Goal: Task Accomplishment & Management: Manage account settings

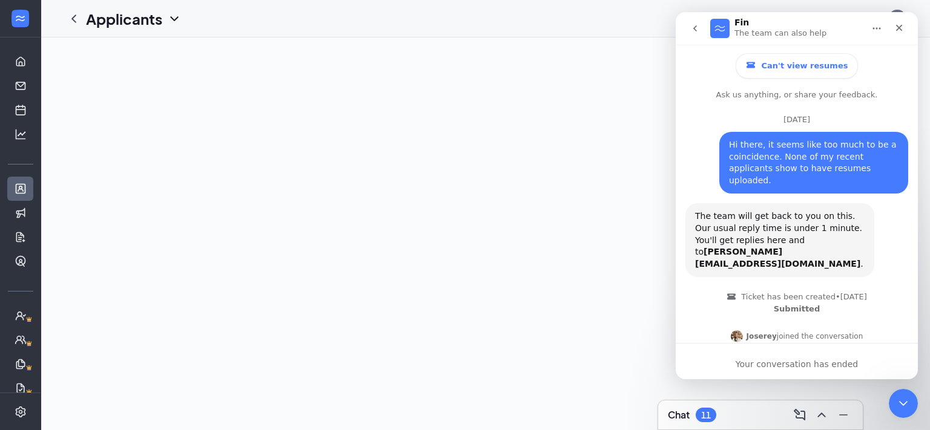
scroll to position [2356, 0]
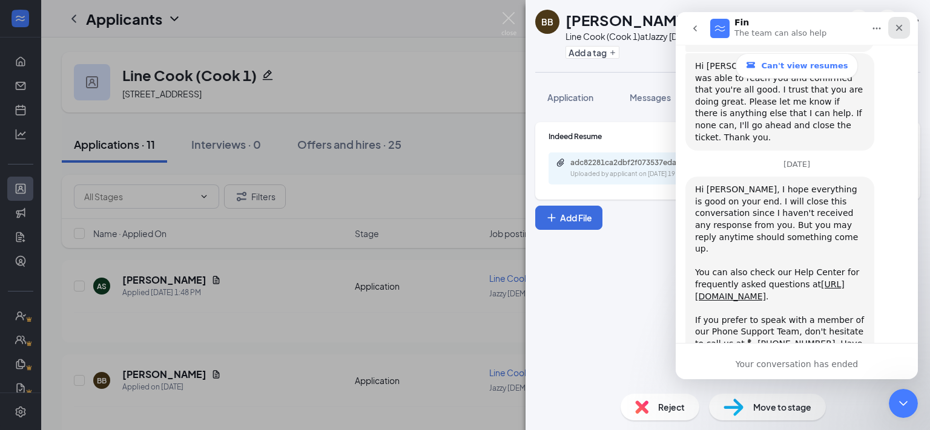
click at [900, 25] on icon "Close" at bounding box center [899, 28] width 10 height 10
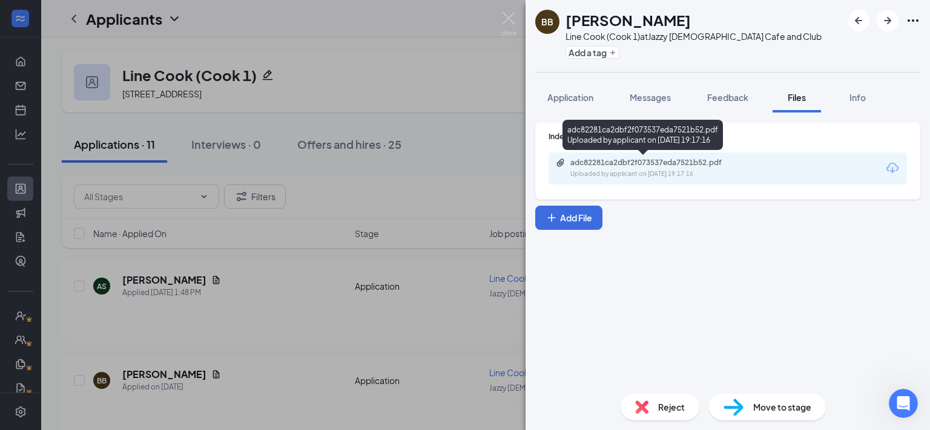
click at [688, 173] on div "Uploaded by applicant on [DATE] 19:17:16" at bounding box center [661, 175] width 182 height 10
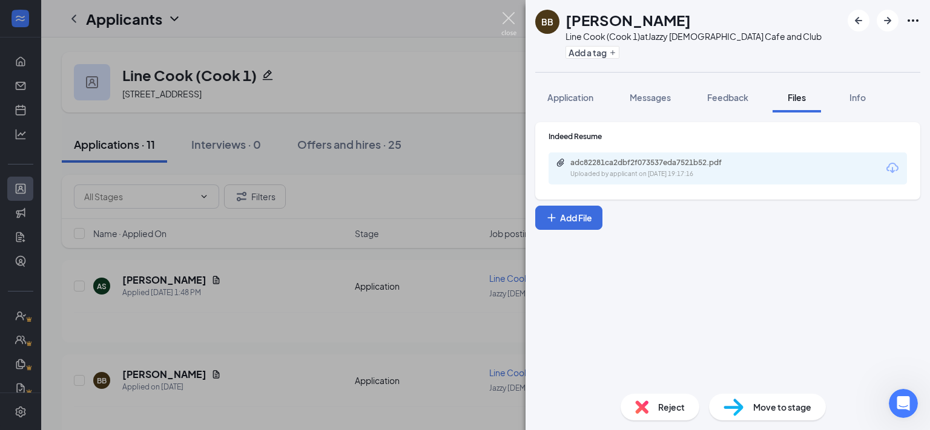
click at [502, 16] on img at bounding box center [508, 24] width 15 height 24
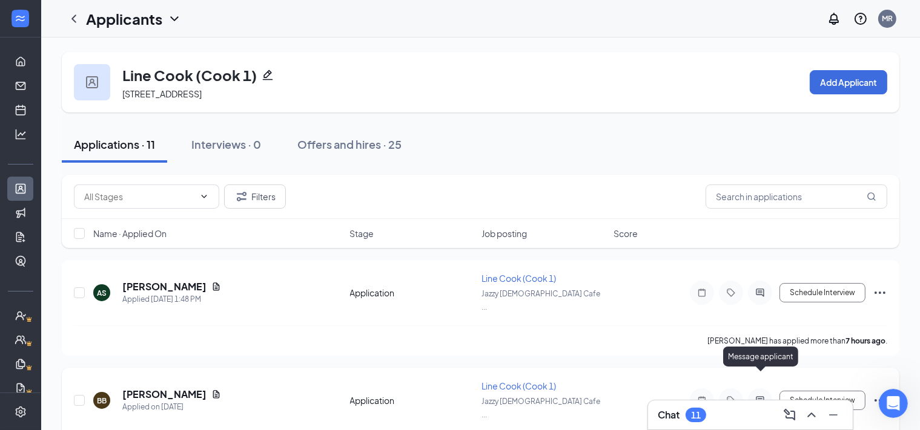
click at [759, 396] on icon "ActiveChat" at bounding box center [760, 401] width 15 height 10
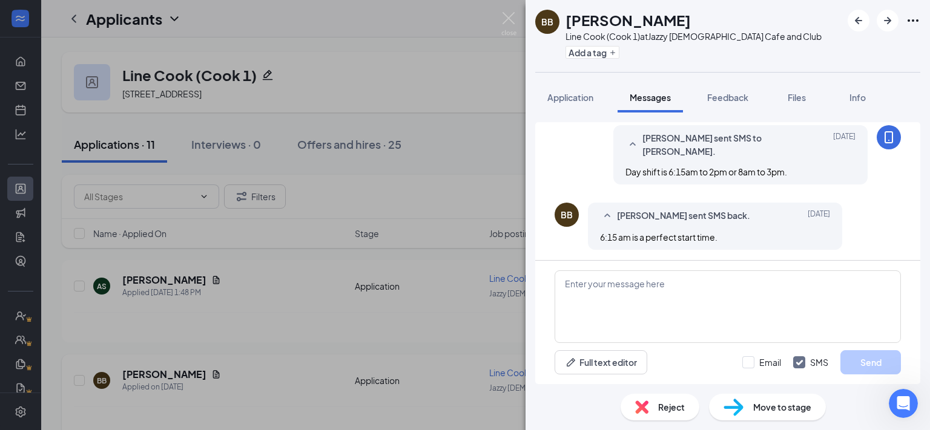
scroll to position [175, 0]
click at [700, 291] on textarea at bounding box center [728, 307] width 346 height 73
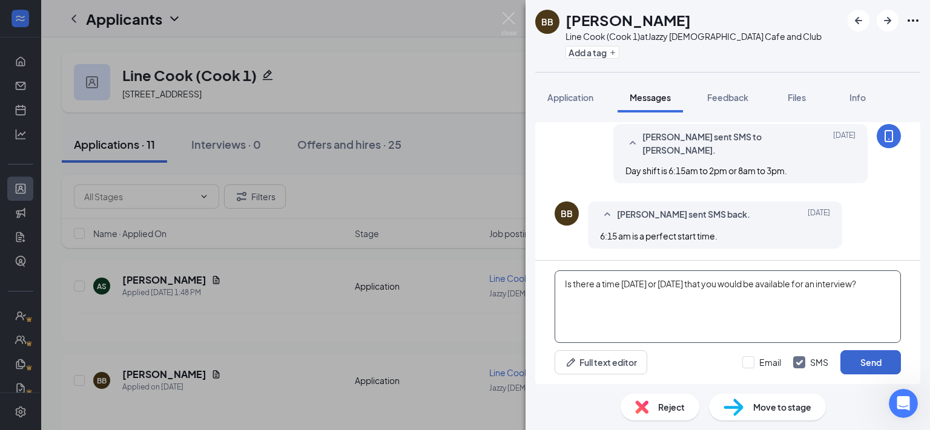
type textarea "Is there a time [DATE] or [DATE] that you would be available for an interview?"
click at [863, 357] on button "Send" at bounding box center [870, 363] width 61 height 24
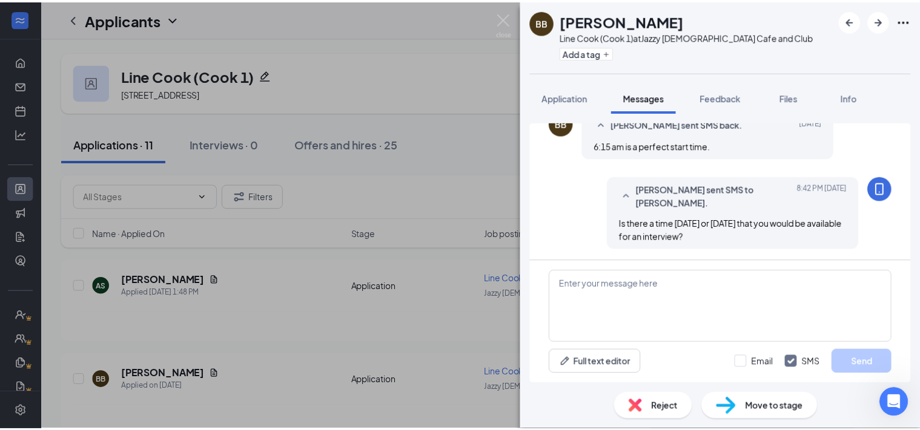
scroll to position [266, 0]
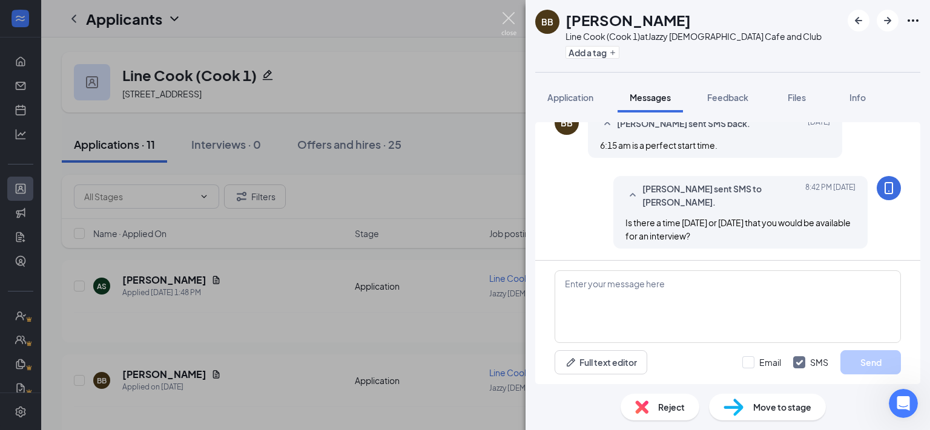
click at [507, 18] on img at bounding box center [508, 24] width 15 height 24
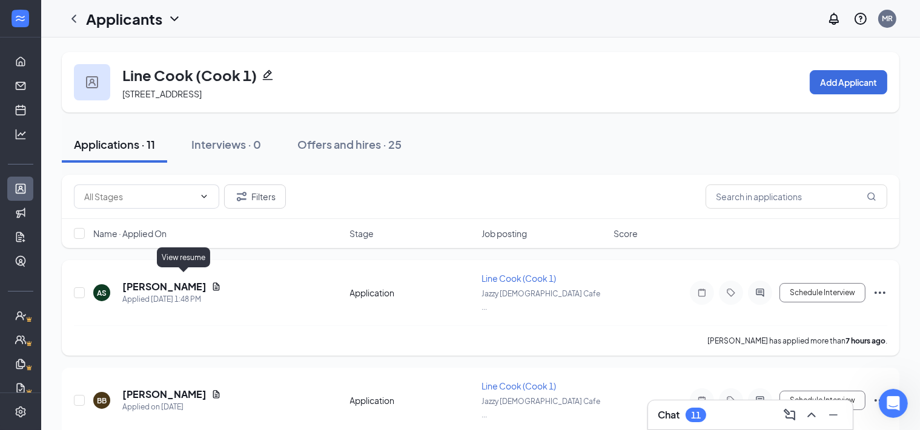
click at [211, 282] on icon "Document" at bounding box center [216, 287] width 10 height 10
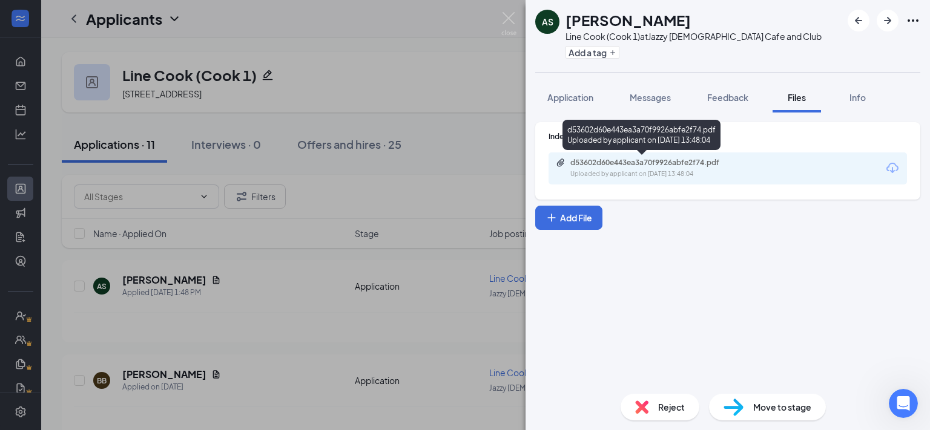
click at [592, 173] on div "Uploaded by applicant on [DATE] 13:48:04" at bounding box center [661, 175] width 182 height 10
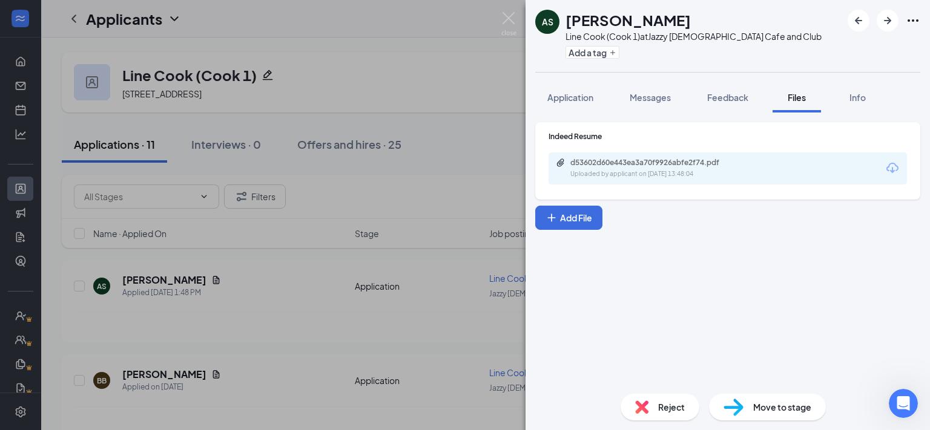
click at [500, 15] on div "AS [PERSON_NAME] Line Cook (Cook 1) at Jazzy [DEMOGRAPHIC_DATA] Cafe and Club A…" at bounding box center [465, 215] width 930 height 430
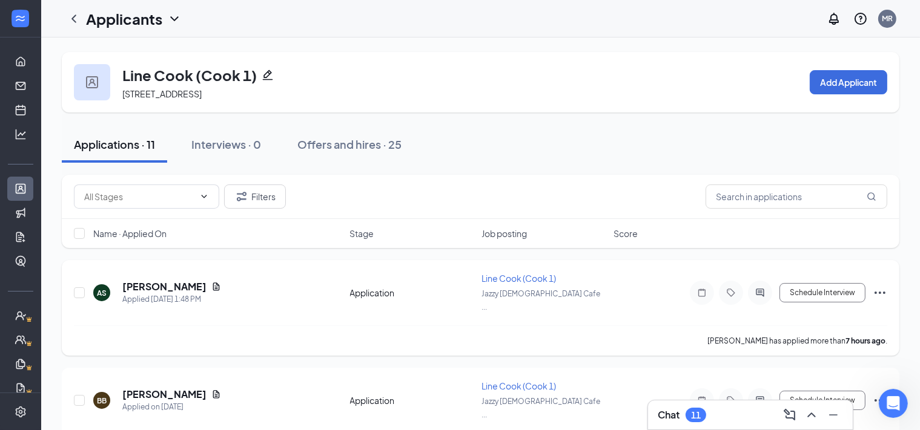
click at [882, 286] on icon "Ellipses" at bounding box center [879, 293] width 15 height 15
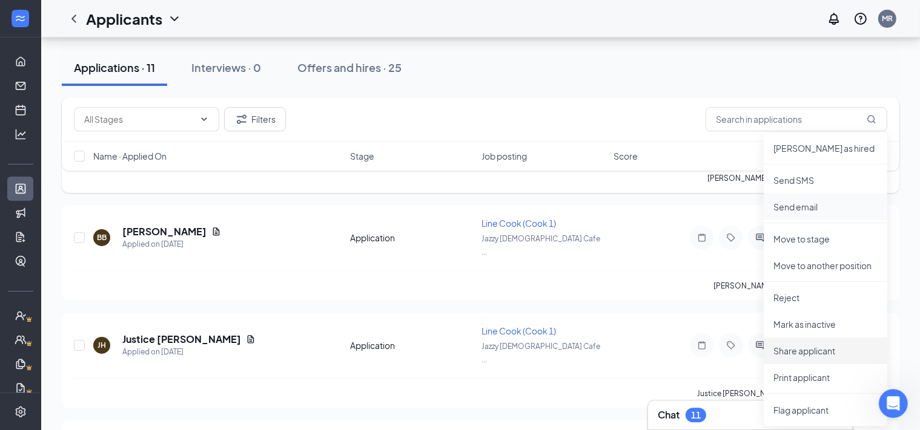
scroll to position [165, 0]
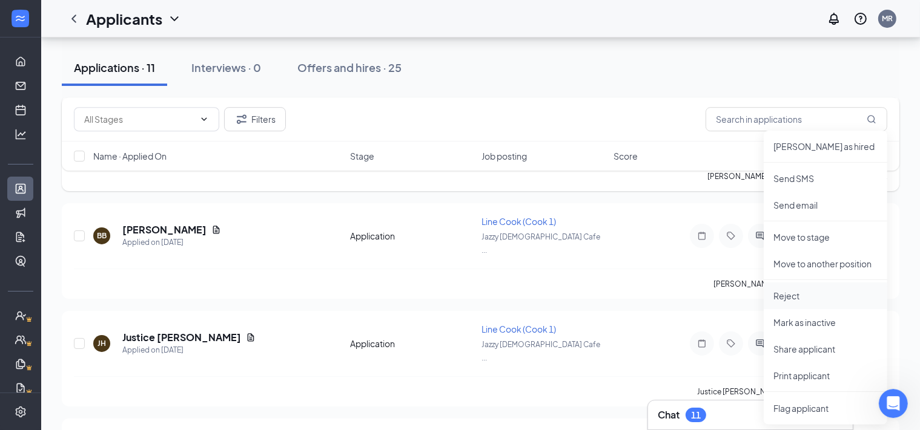
click at [791, 292] on p "Reject" at bounding box center [825, 296] width 104 height 12
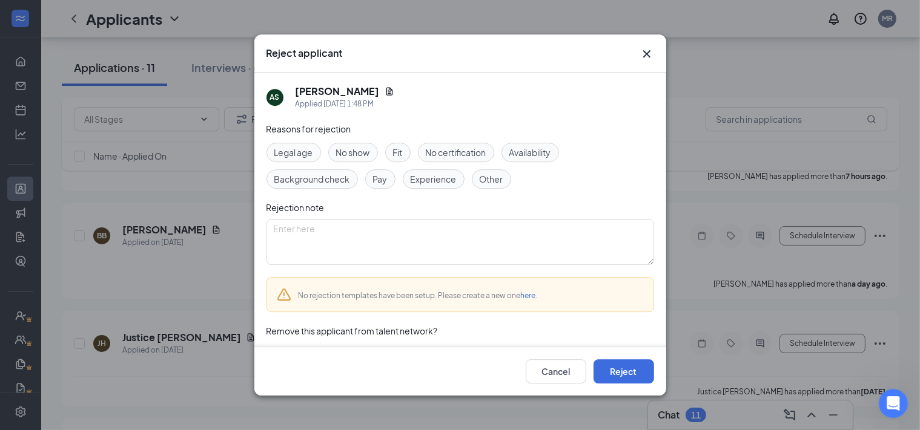
click at [451, 170] on div "Experience" at bounding box center [434, 179] width 62 height 19
click at [618, 367] on button "Reject" at bounding box center [623, 372] width 61 height 24
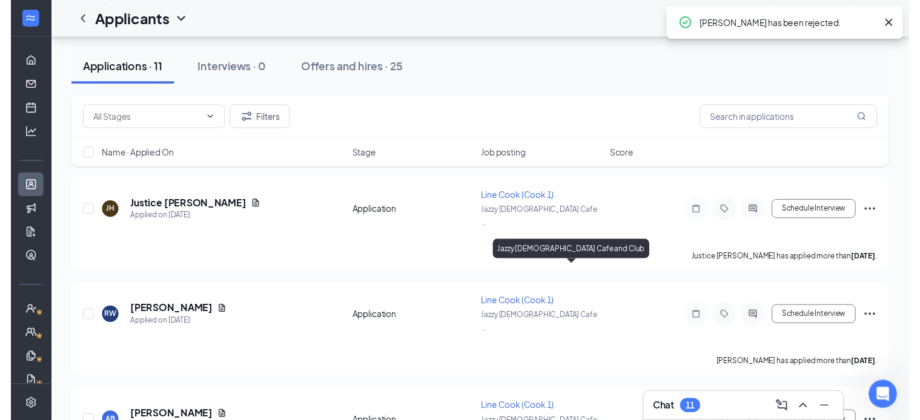
scroll to position [301, 0]
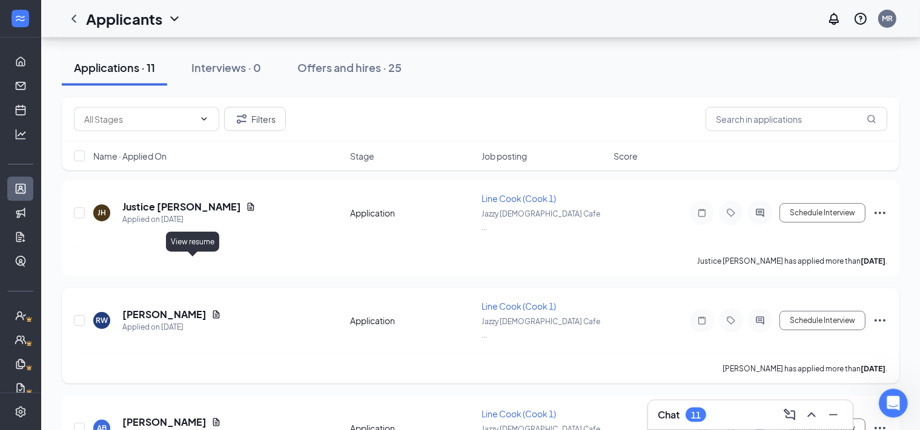
click at [211, 310] on icon "Document" at bounding box center [216, 315] width 10 height 10
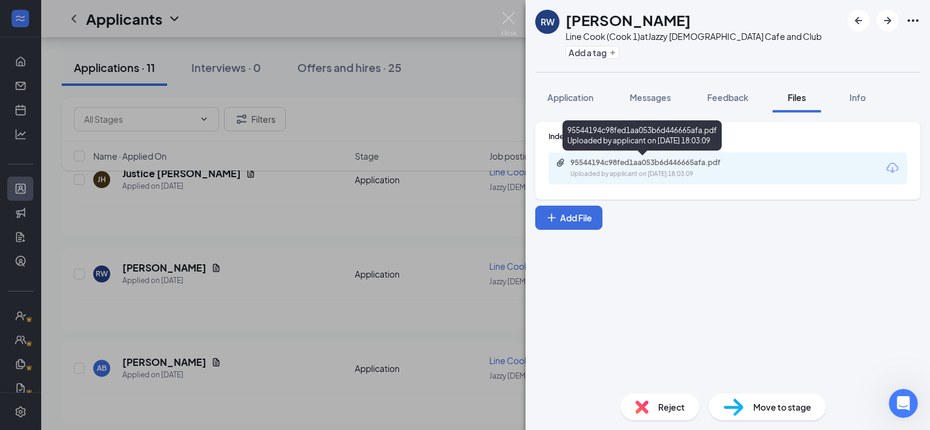
click at [604, 168] on div "95544194c98fed1aa053b6d446665afa.pdf Uploaded by applicant on [DATE] 18:03:09" at bounding box center [654, 168] width 196 height 21
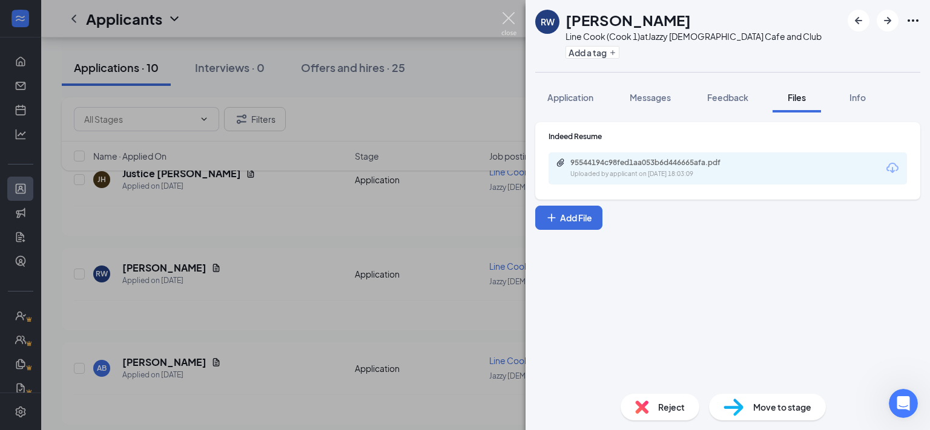
click at [505, 17] on img at bounding box center [508, 24] width 15 height 24
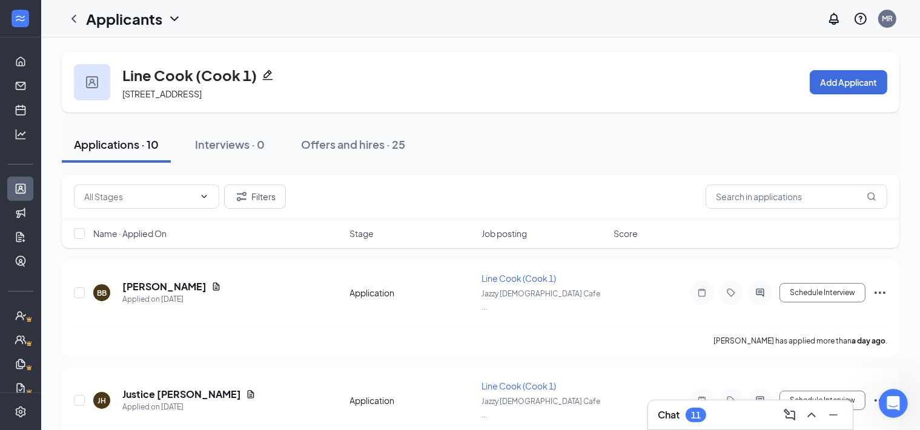
click at [173, 15] on icon "ChevronDown" at bounding box center [174, 19] width 15 height 15
click at [74, 17] on icon "ChevronLeft" at bounding box center [73, 19] width 5 height 8
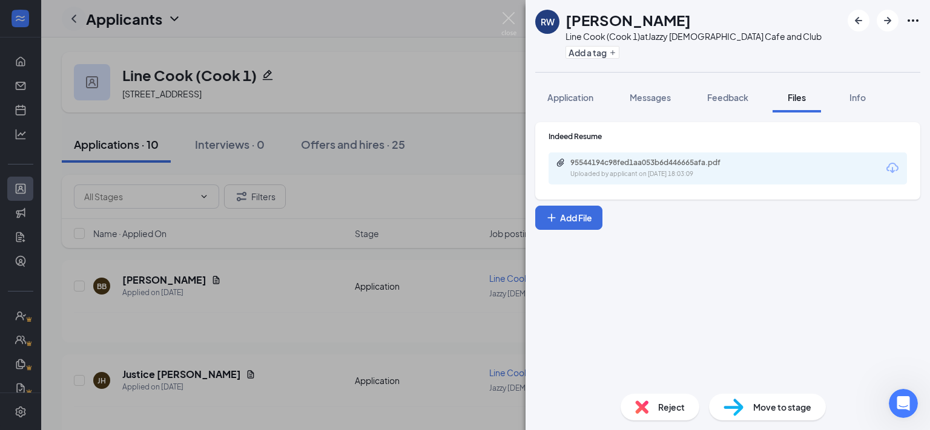
click at [74, 17] on div "RW [PERSON_NAME] Line Cook (Cook 1) at Jazzy [DEMOGRAPHIC_DATA] Cafe and Club A…" at bounding box center [465, 215] width 930 height 430
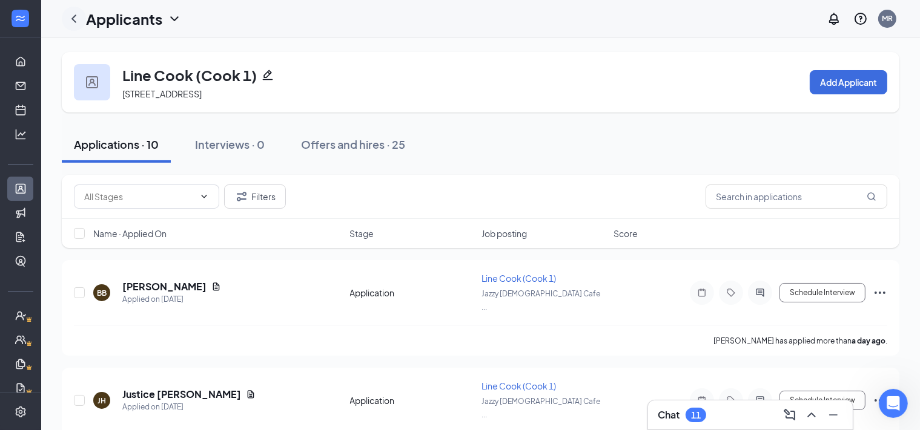
click at [73, 18] on icon "ChevronLeft" at bounding box center [73, 19] width 5 height 8
click at [31, 186] on link "Applicants" at bounding box center [37, 189] width 12 height 24
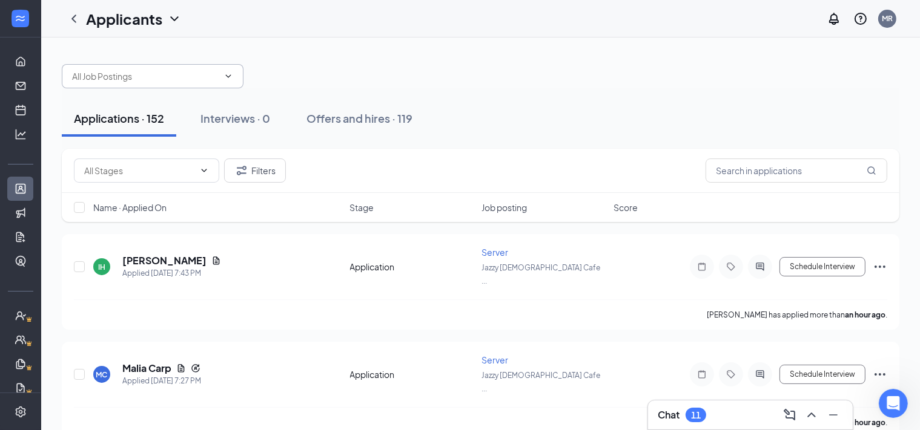
click at [155, 76] on input "text" at bounding box center [145, 76] width 147 height 13
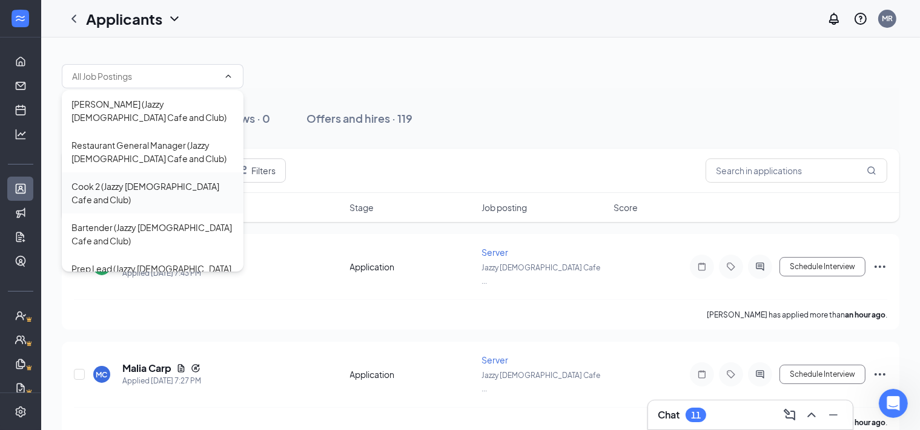
click at [179, 180] on div "Cook 2 (Jazzy [DEMOGRAPHIC_DATA] Cafe and Club)" at bounding box center [152, 193] width 162 height 27
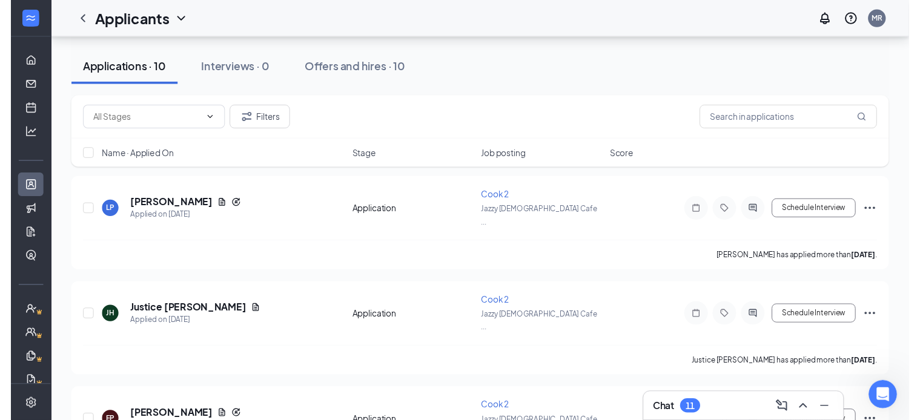
scroll to position [82, 0]
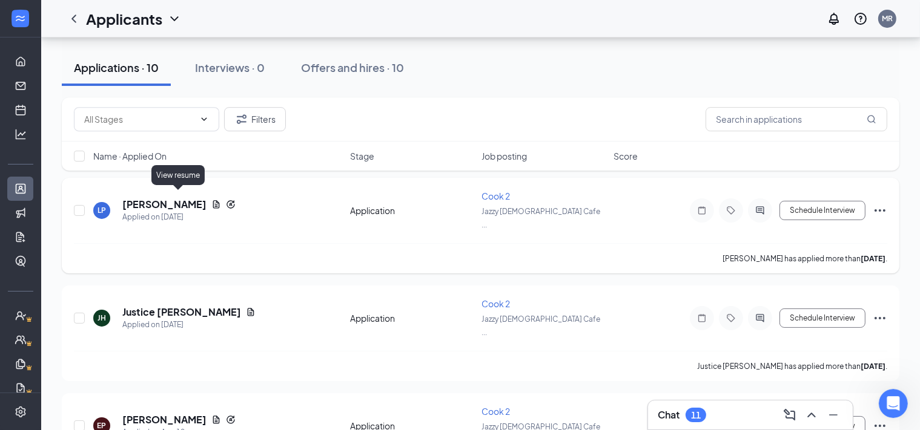
click at [211, 200] on icon "Document" at bounding box center [216, 205] width 10 height 10
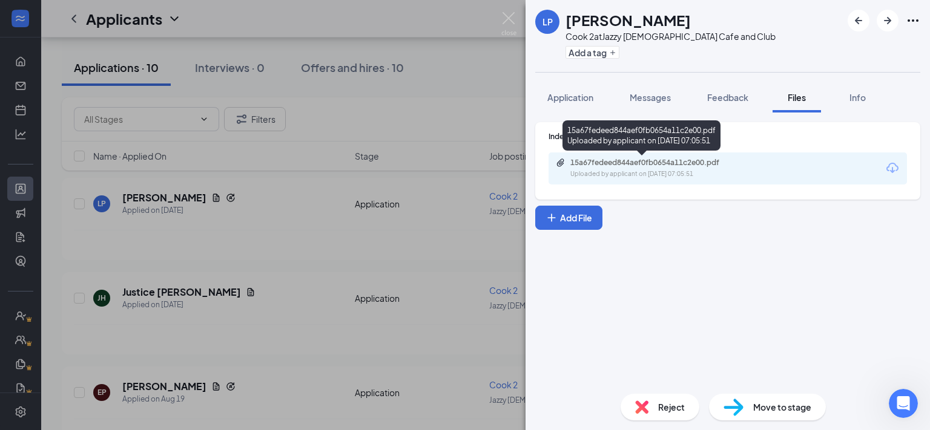
click at [607, 164] on div "15a67fedeed844aef0fb0654a11c2e00.pdf" at bounding box center [655, 163] width 170 height 10
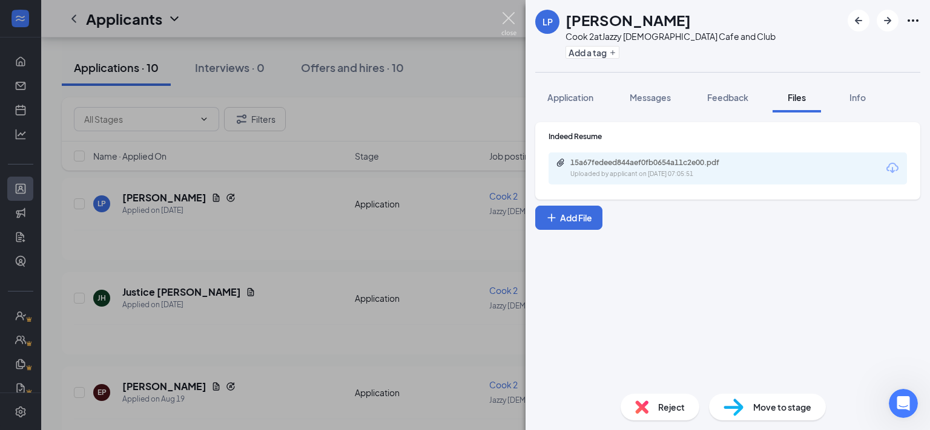
click at [511, 18] on img at bounding box center [508, 24] width 15 height 24
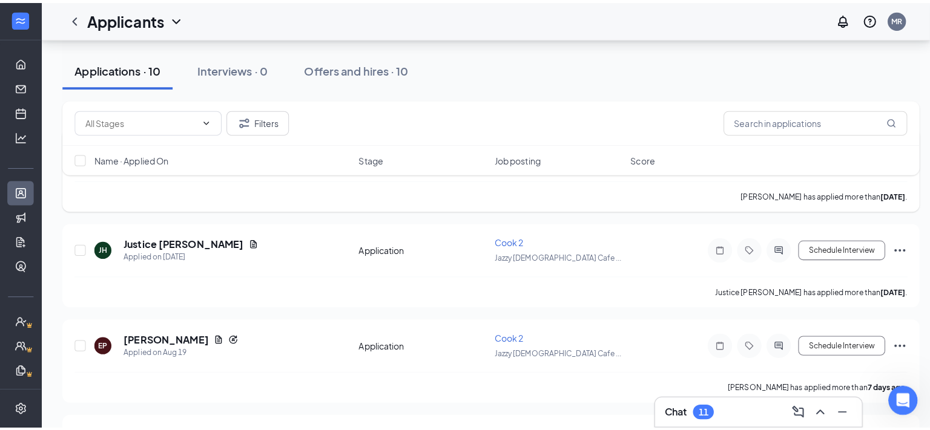
scroll to position [136, 0]
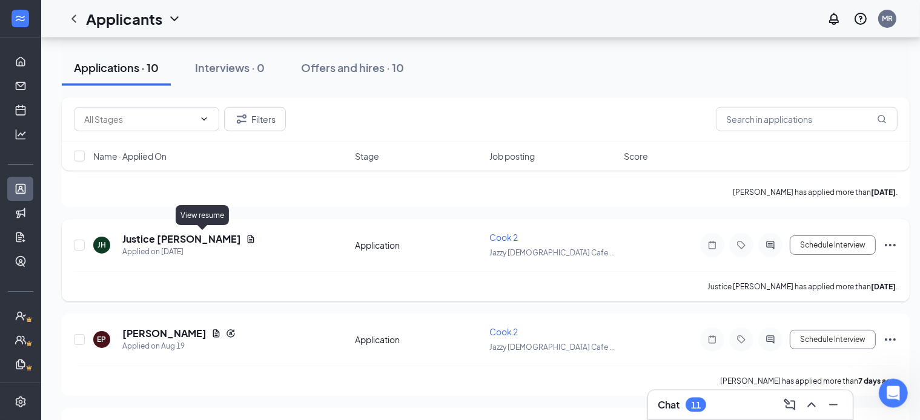
click at [246, 240] on icon "Document" at bounding box center [251, 239] width 10 height 10
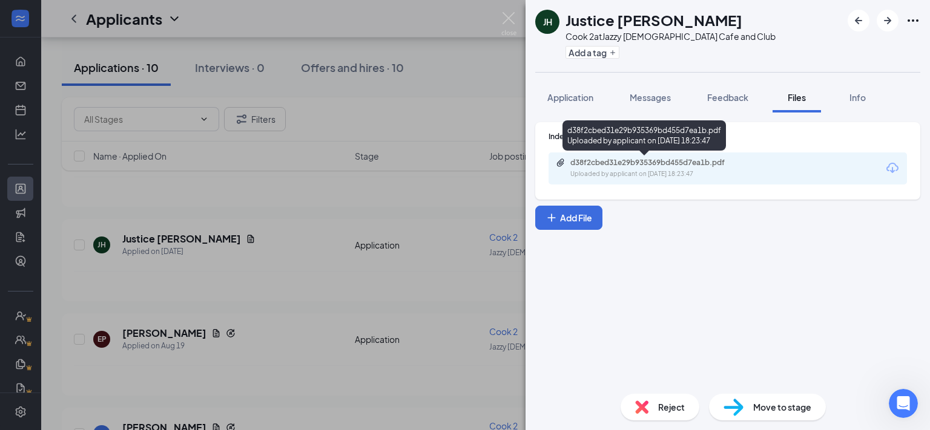
click at [723, 172] on div "Uploaded by applicant on [DATE] 18:23:47" at bounding box center [661, 175] width 182 height 10
click at [671, 173] on div "Uploaded by applicant on [DATE] 18:23:47" at bounding box center [661, 175] width 182 height 10
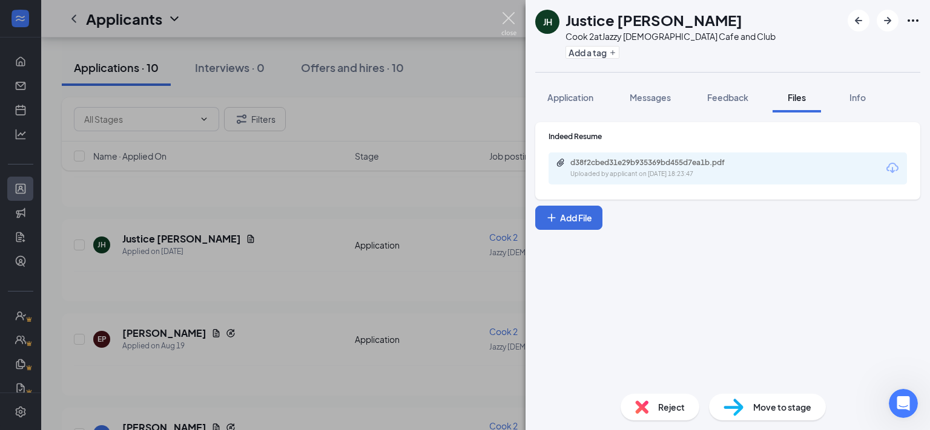
click at [514, 14] on img at bounding box center [508, 24] width 15 height 24
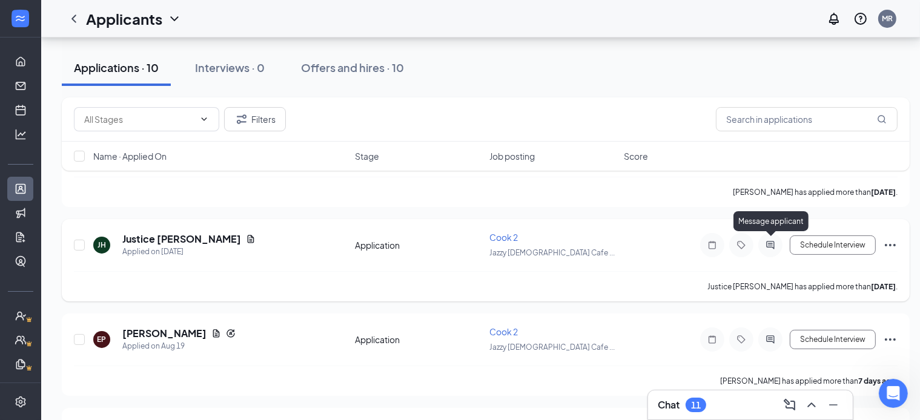
click at [771, 245] on icon "ActiveChat" at bounding box center [770, 245] width 8 height 8
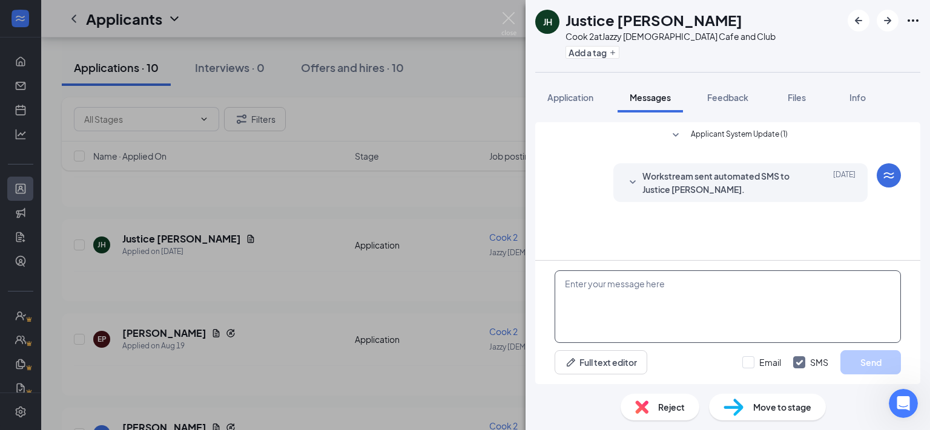
click at [639, 316] on textarea at bounding box center [728, 307] width 346 height 73
click at [681, 289] on textarea "Hi Justice, Would you be availiable for" at bounding box center [728, 307] width 346 height 73
click at [730, 289] on textarea "Hi Justice, Would you be available for" at bounding box center [728, 307] width 346 height 73
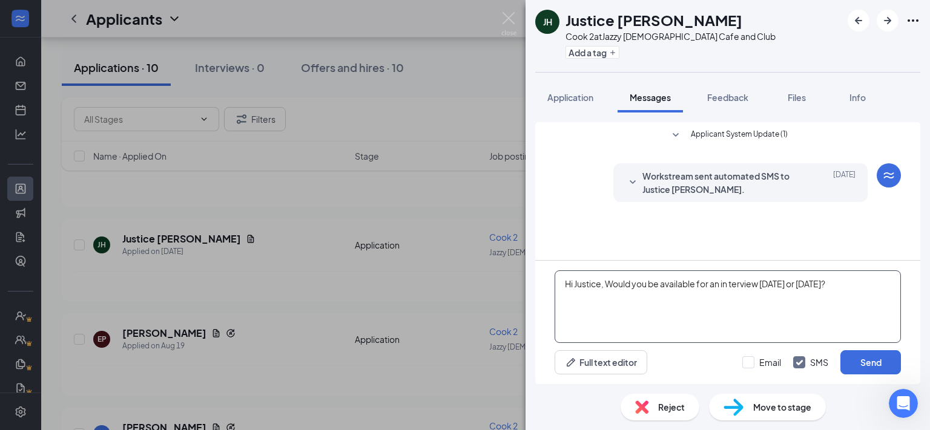
click at [734, 287] on textarea "Hi Justice, Would you be available for an in terview [DATE] or [DATE]?" at bounding box center [728, 307] width 346 height 73
type textarea "Hi Justice, Would you be available for an interview [DATE] or [DATE]?"
click at [856, 364] on button "Send" at bounding box center [870, 363] width 61 height 24
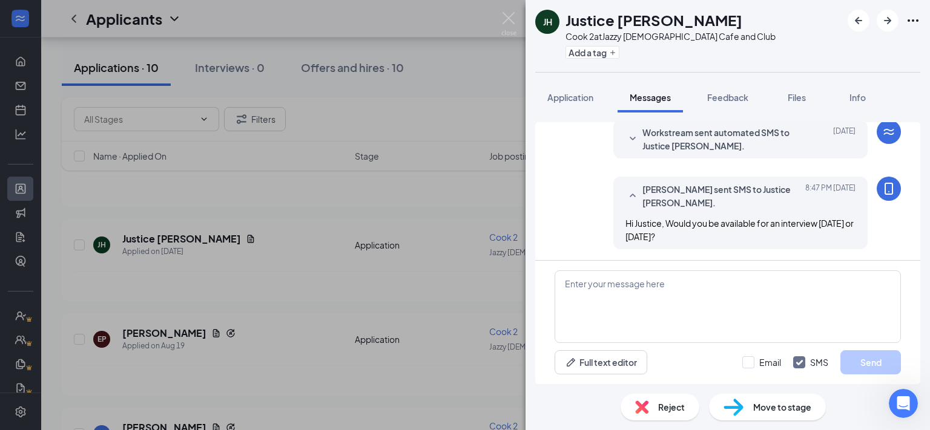
scroll to position [44, 0]
click at [306, 325] on div "[PERSON_NAME] [PERSON_NAME] Cook 2 at Jazzy [DEMOGRAPHIC_DATA] Cafe and Club Ad…" at bounding box center [465, 215] width 930 height 430
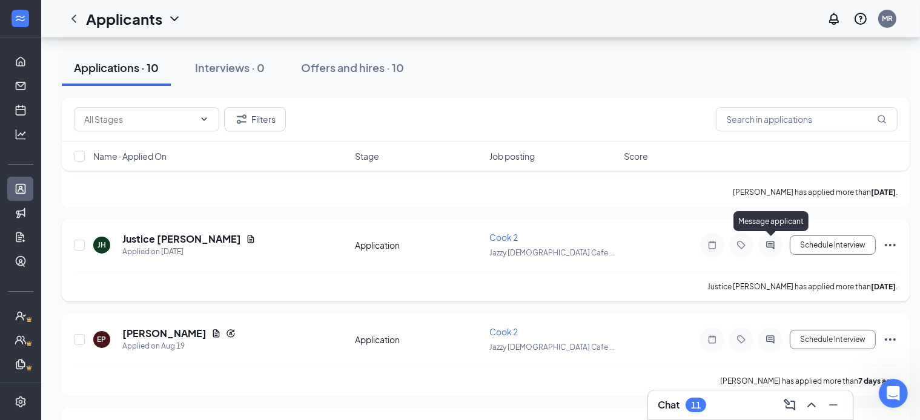
click at [766, 247] on icon "ActiveChat" at bounding box center [770, 245] width 15 height 10
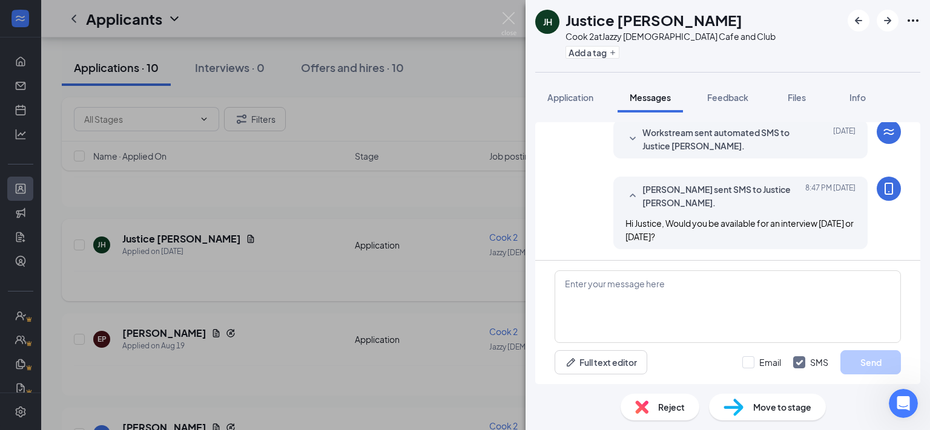
scroll to position [44, 0]
click at [500, 17] on div "[PERSON_NAME] [PERSON_NAME] Cook 2 at Jazzy [DEMOGRAPHIC_DATA] Cafe and Club Ad…" at bounding box center [465, 215] width 930 height 430
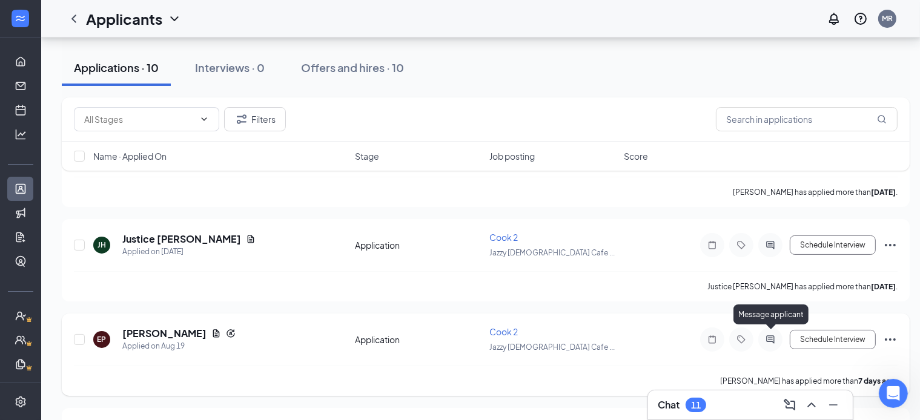
click at [771, 335] on icon "ActiveChat" at bounding box center [770, 340] width 15 height 10
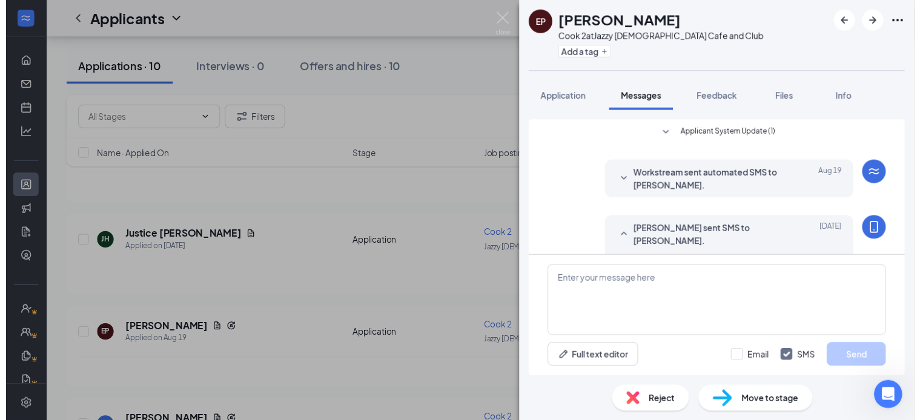
scroll to position [44, 0]
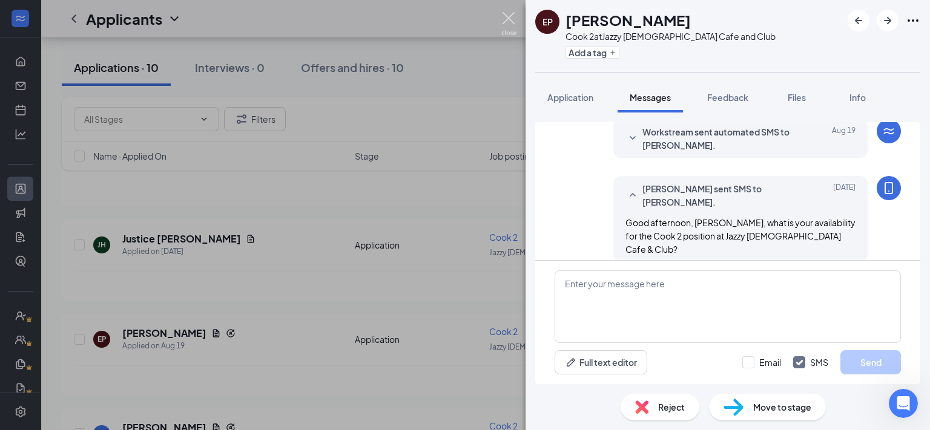
click at [507, 16] on img at bounding box center [508, 24] width 15 height 24
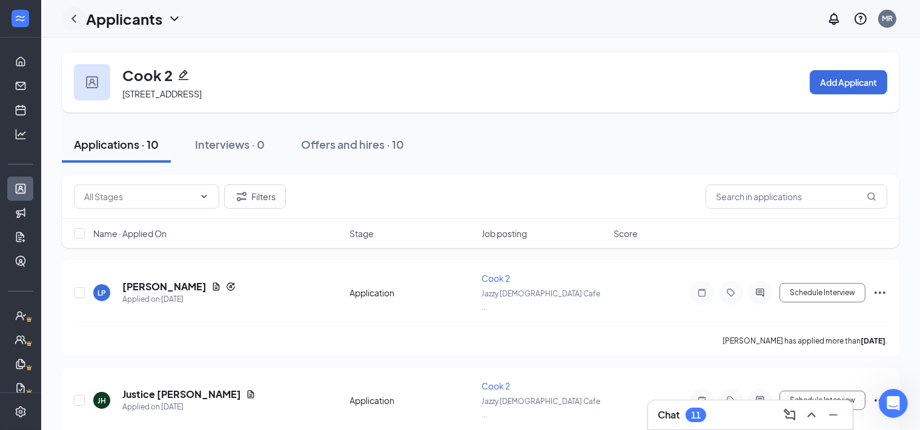
click at [76, 18] on icon "ChevronLeft" at bounding box center [74, 19] width 15 height 15
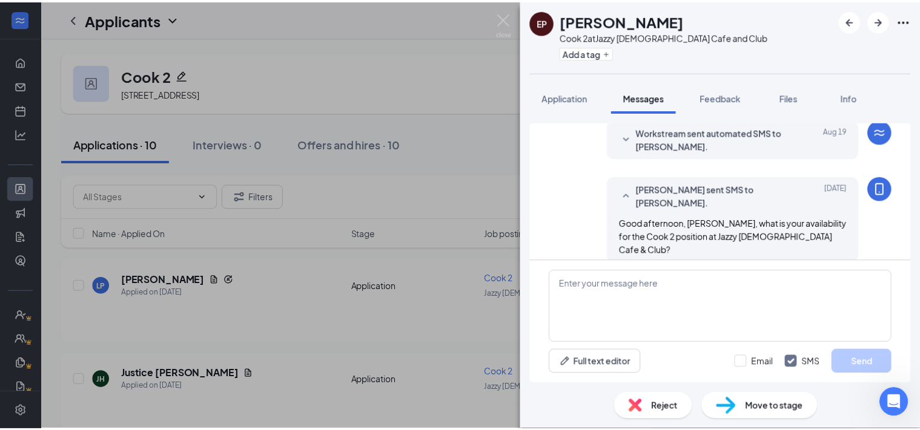
scroll to position [44, 0]
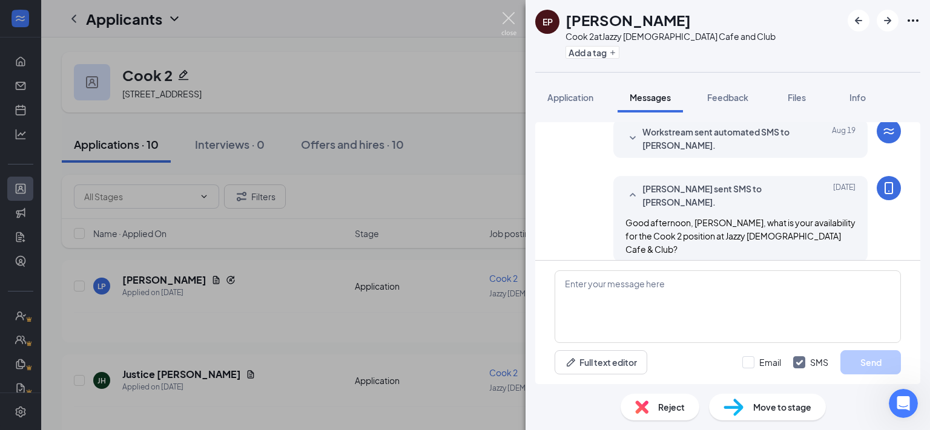
click at [507, 16] on img at bounding box center [508, 24] width 15 height 24
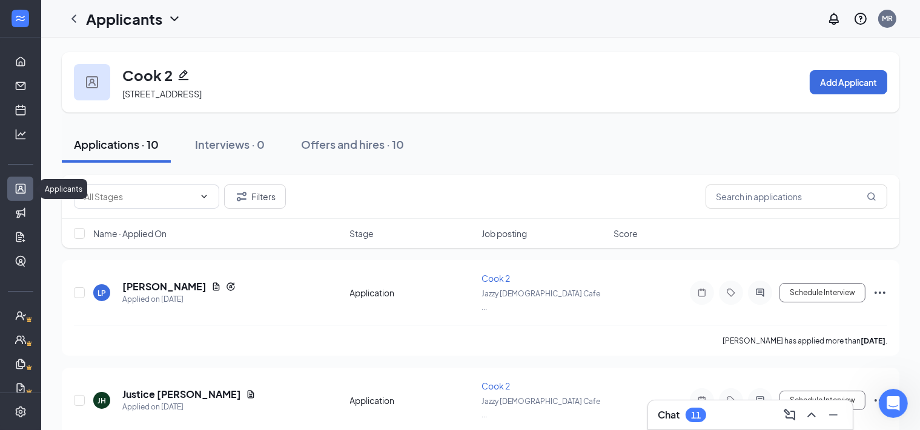
click at [31, 188] on link "Applicants" at bounding box center [37, 189] width 12 height 24
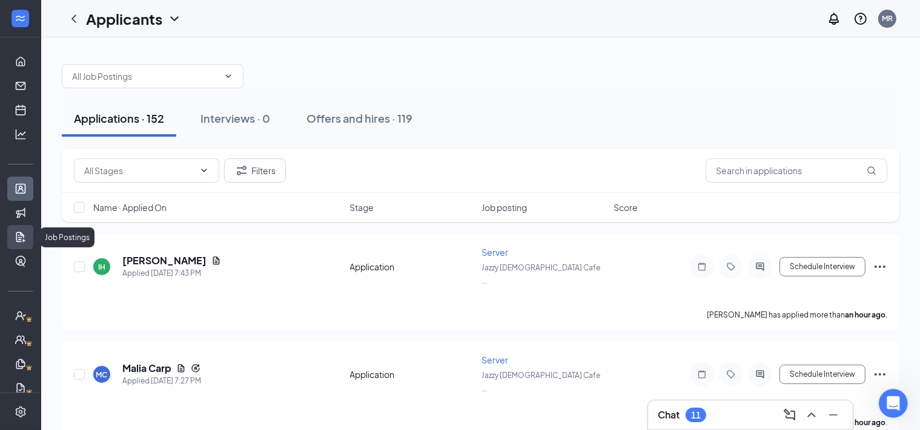
click at [31, 241] on link "Job Postings" at bounding box center [37, 237] width 12 height 24
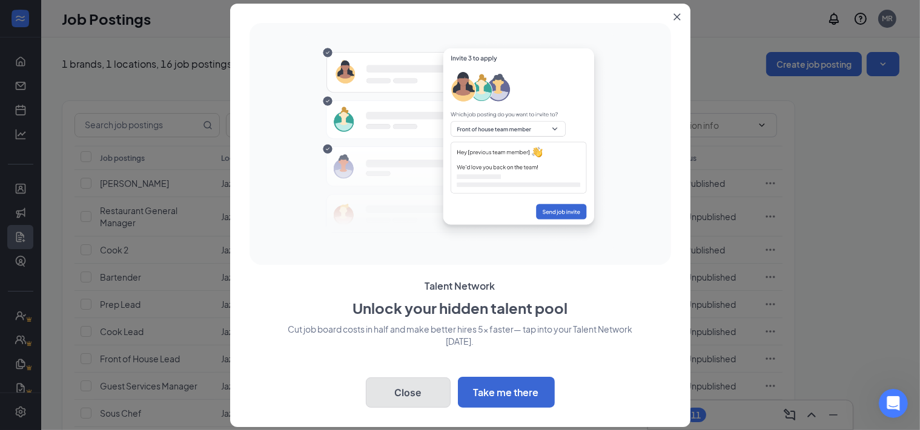
click at [426, 384] on button "Close" at bounding box center [408, 393] width 85 height 30
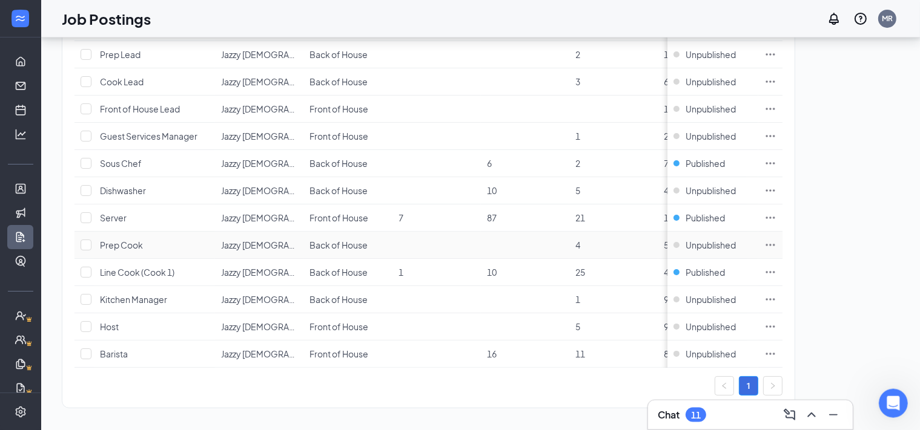
scroll to position [252, 0]
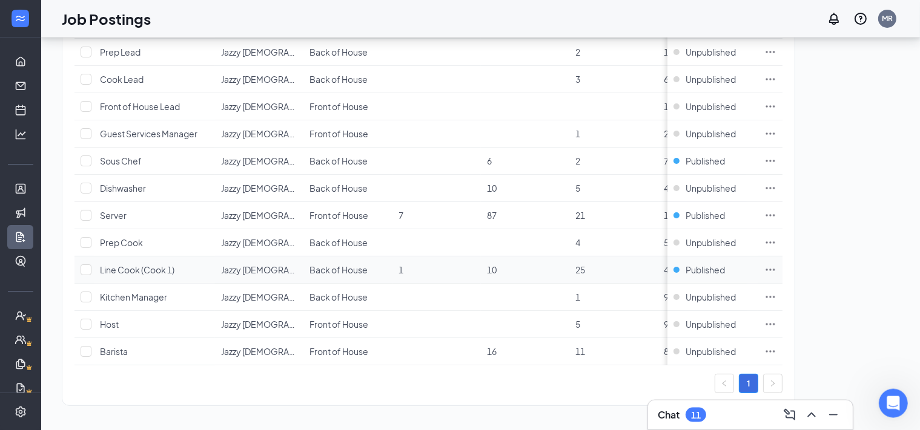
click at [774, 269] on td at bounding box center [770, 270] width 24 height 27
click at [775, 269] on icon "Ellipses" at bounding box center [770, 270] width 9 height 2
click at [787, 27] on div "Job Postings MR" at bounding box center [480, 19] width 878 height 38
click at [105, 269] on span "Line Cook (Cook 1)" at bounding box center [137, 270] width 74 height 11
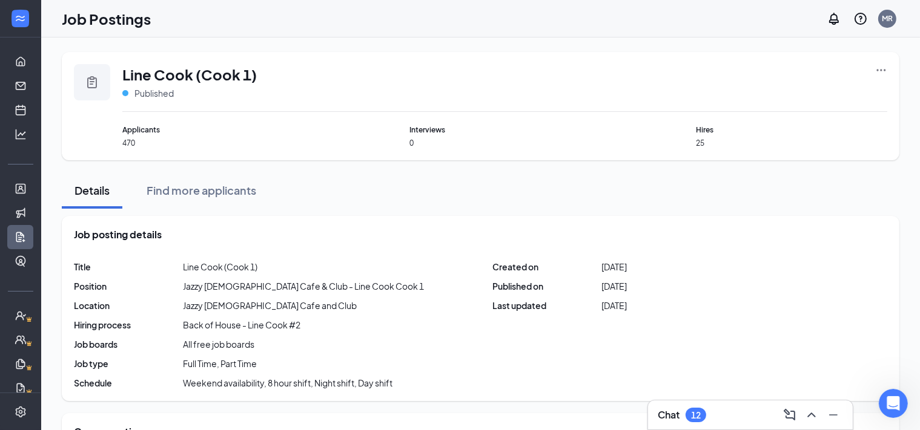
click at [883, 74] on icon "Ellipses" at bounding box center [881, 70] width 12 height 12
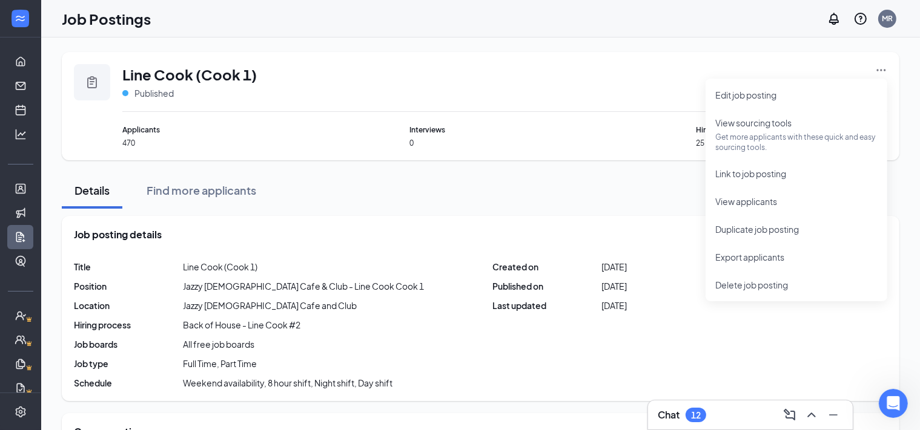
click at [577, 188] on div "Details Find more applicants" at bounding box center [480, 191] width 837 height 36
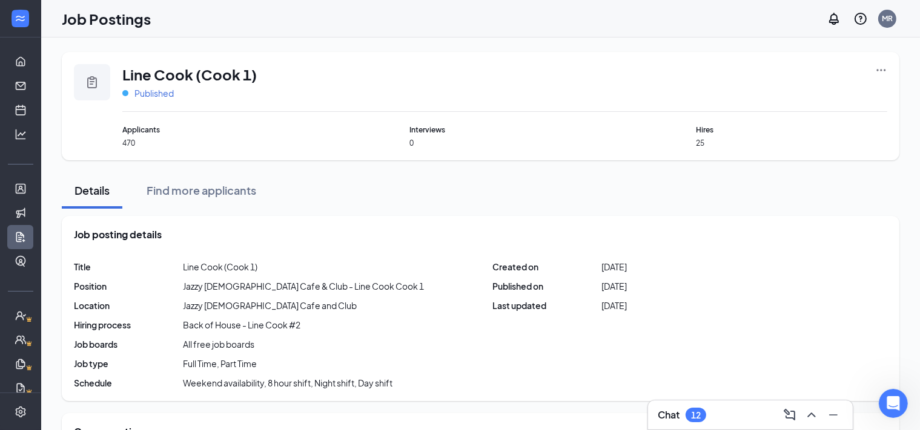
click at [130, 87] on div "Published" at bounding box center [147, 93] width 51 height 12
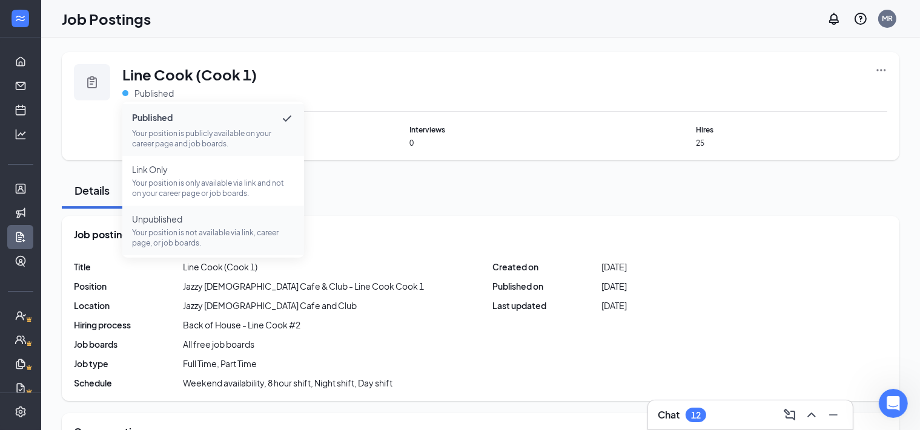
click at [227, 246] on p "Your position is not available via link, career page, or job boards." at bounding box center [213, 238] width 162 height 21
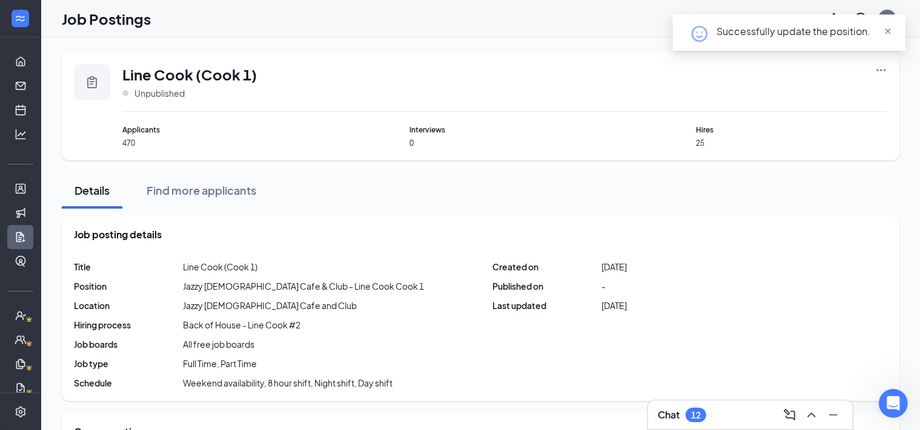
click at [887, 34] on span "close" at bounding box center [887, 31] width 8 height 8
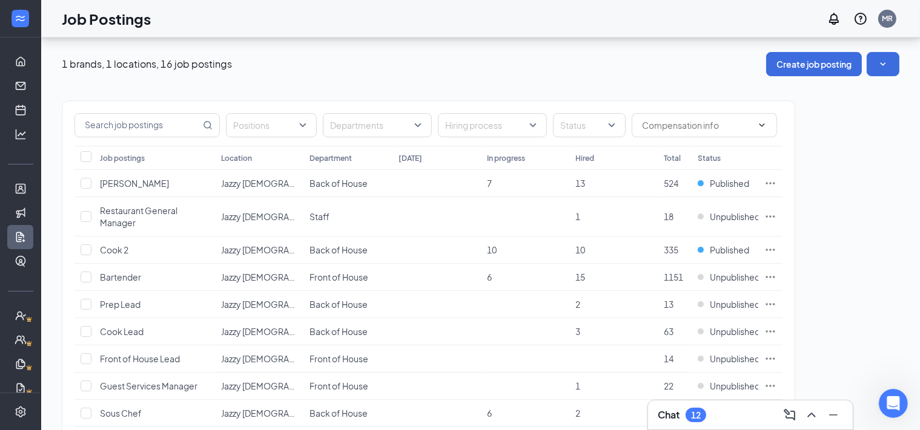
scroll to position [252, 0]
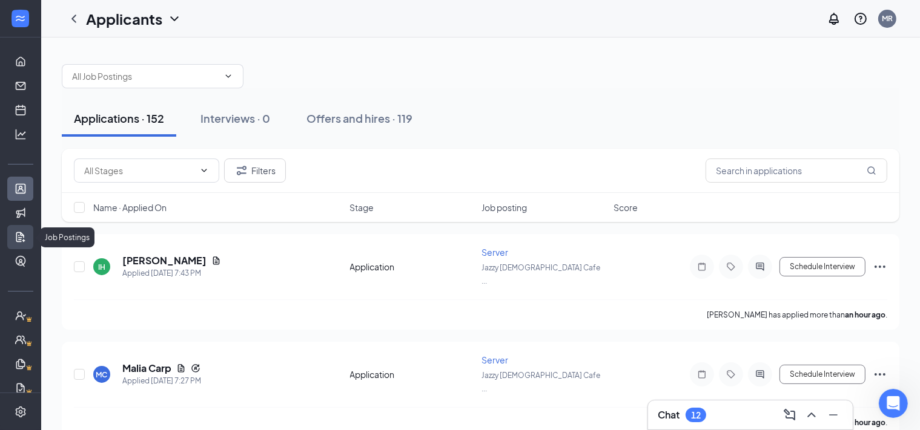
click at [31, 232] on link "Job Postings" at bounding box center [37, 237] width 12 height 24
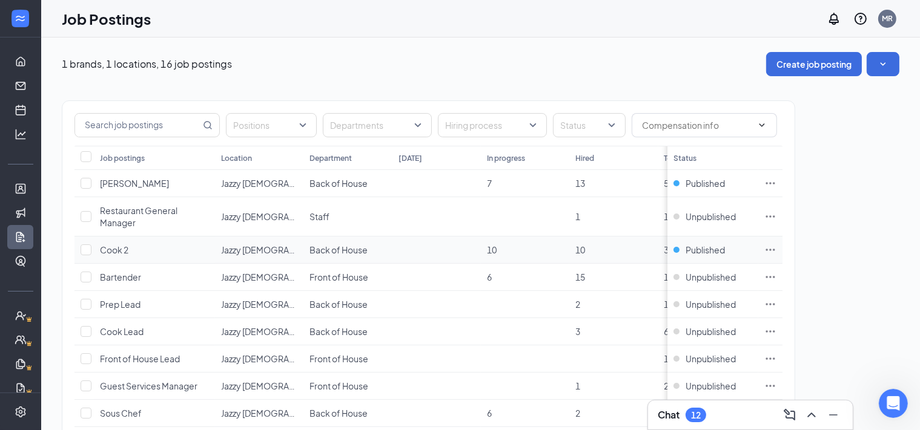
click at [118, 247] on span "Cook 2" at bounding box center [114, 250] width 28 height 11
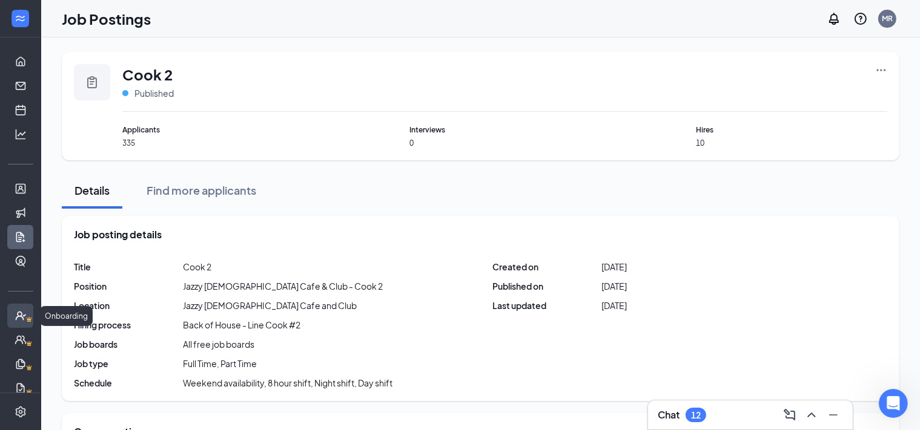
click at [31, 311] on link "Onboarding" at bounding box center [37, 316] width 12 height 24
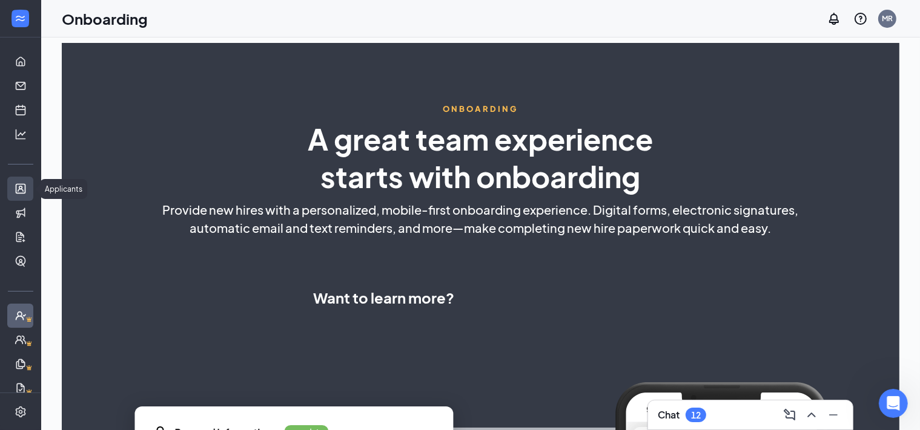
click at [31, 190] on link "Applicants" at bounding box center [37, 189] width 12 height 24
